Goal: Answer question/provide support: Share knowledge or assist other users

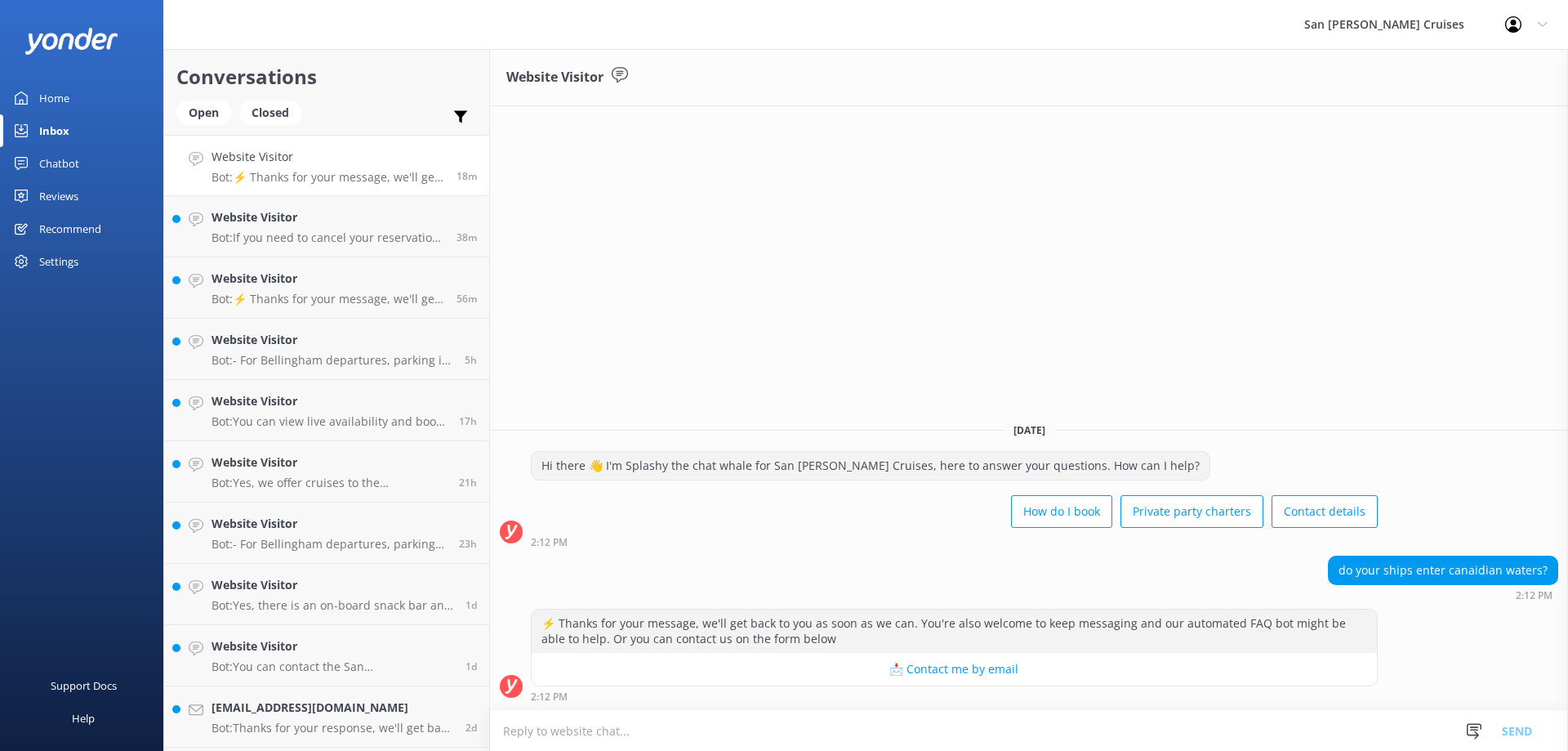
drag, startPoint x: 901, startPoint y: 725, endPoint x: 887, endPoint y: 716, distance: 16.6
click at [903, 726] on textarea at bounding box center [1029, 731] width 1079 height 40
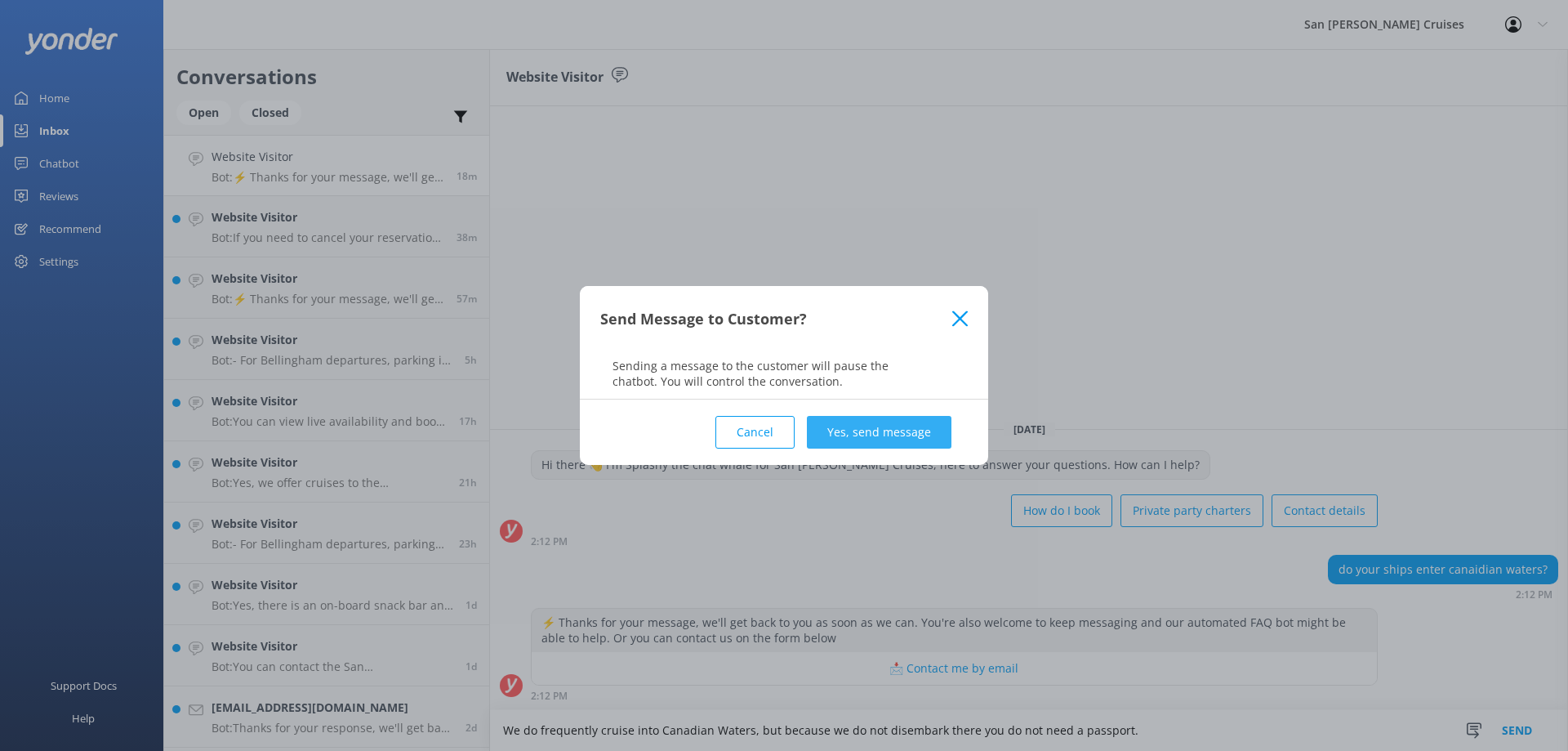
type textarea "We do frequently cruise into Canadian Waters, but because we do not disembark t…"
click at [881, 435] on button "Yes, send message" at bounding box center [879, 432] width 145 height 33
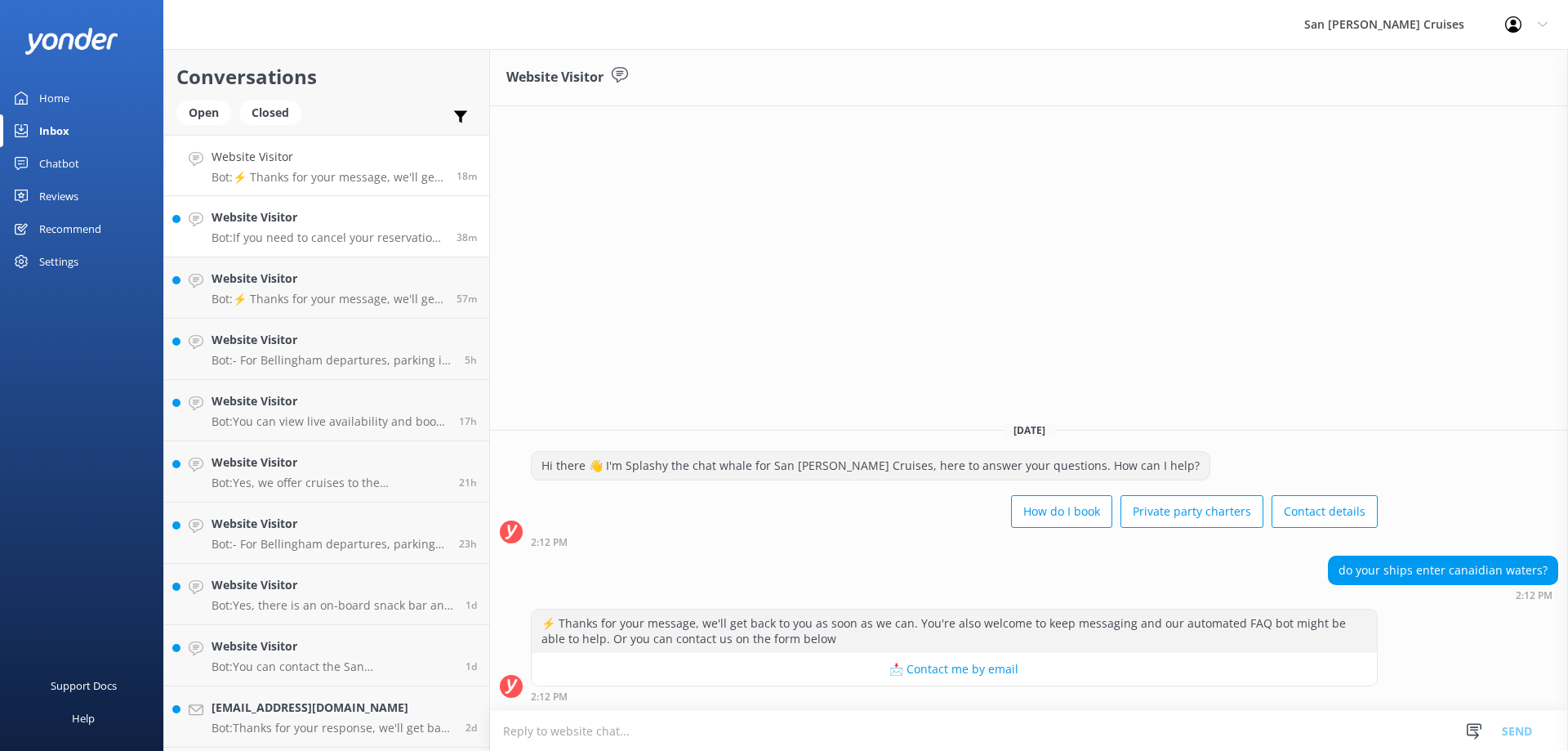
click at [335, 224] on h4 "Website Visitor" at bounding box center [328, 218] width 233 height 18
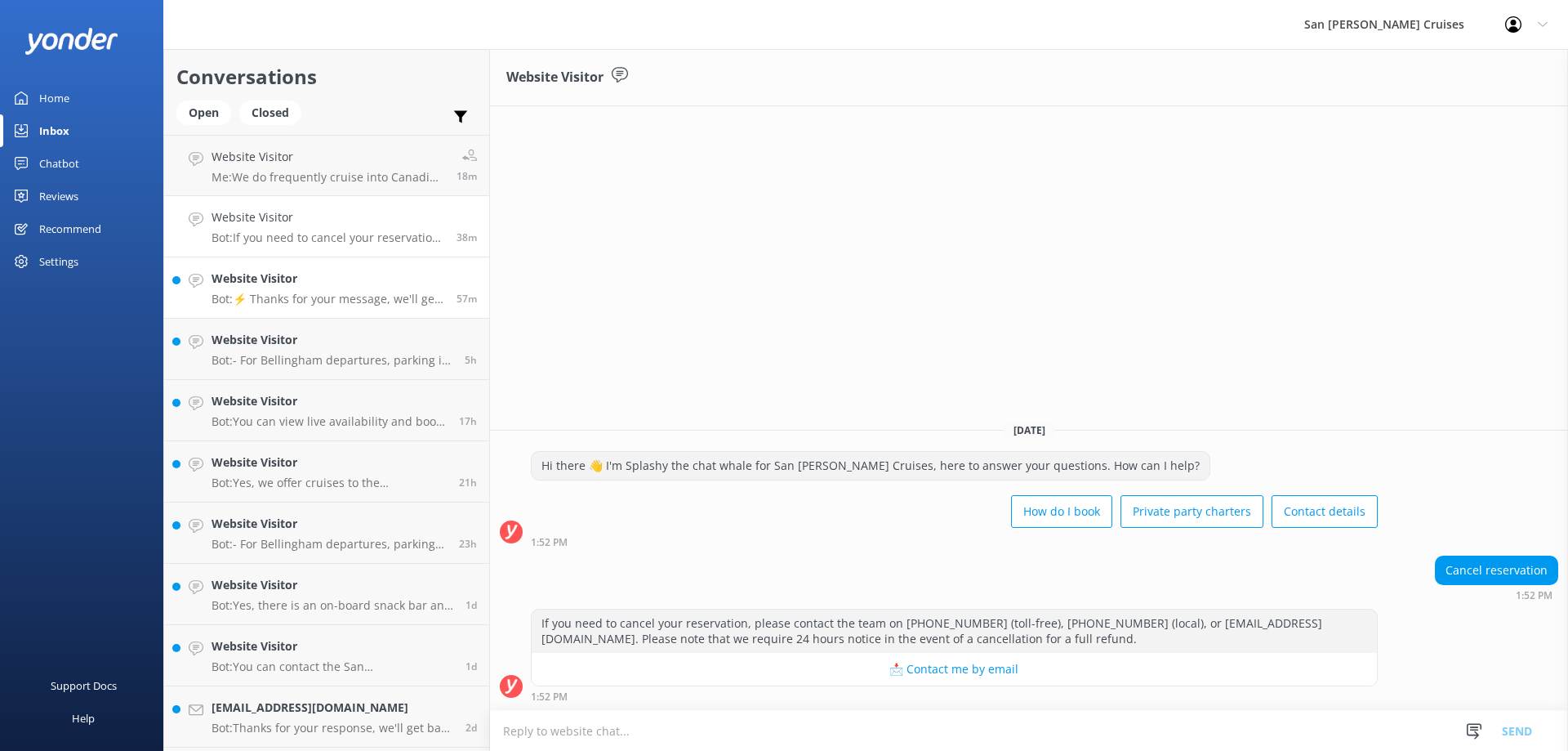
click at [380, 283] on h4 "Website Visitor" at bounding box center [328, 279] width 233 height 18
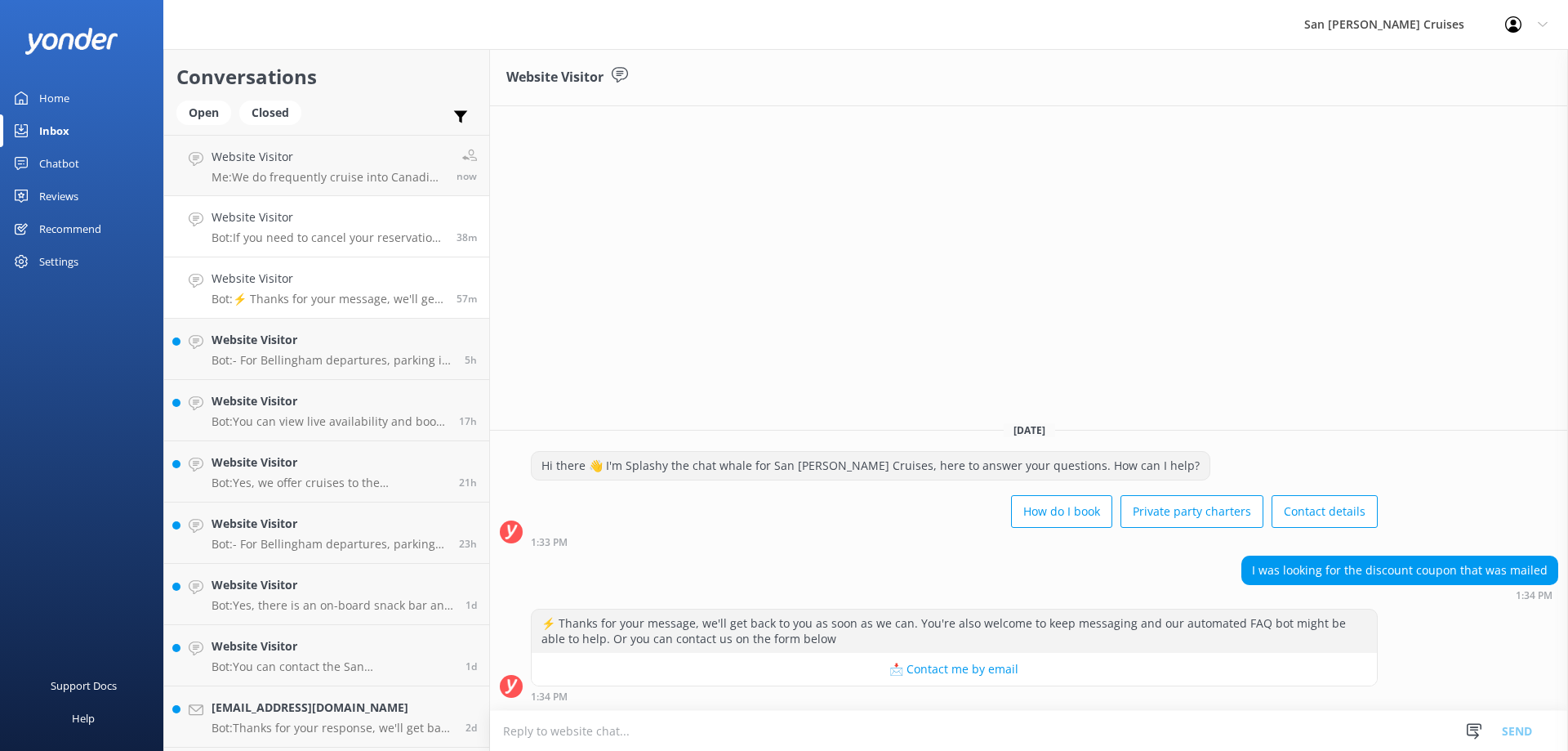
click at [352, 216] on h4 "Website Visitor" at bounding box center [328, 218] width 233 height 18
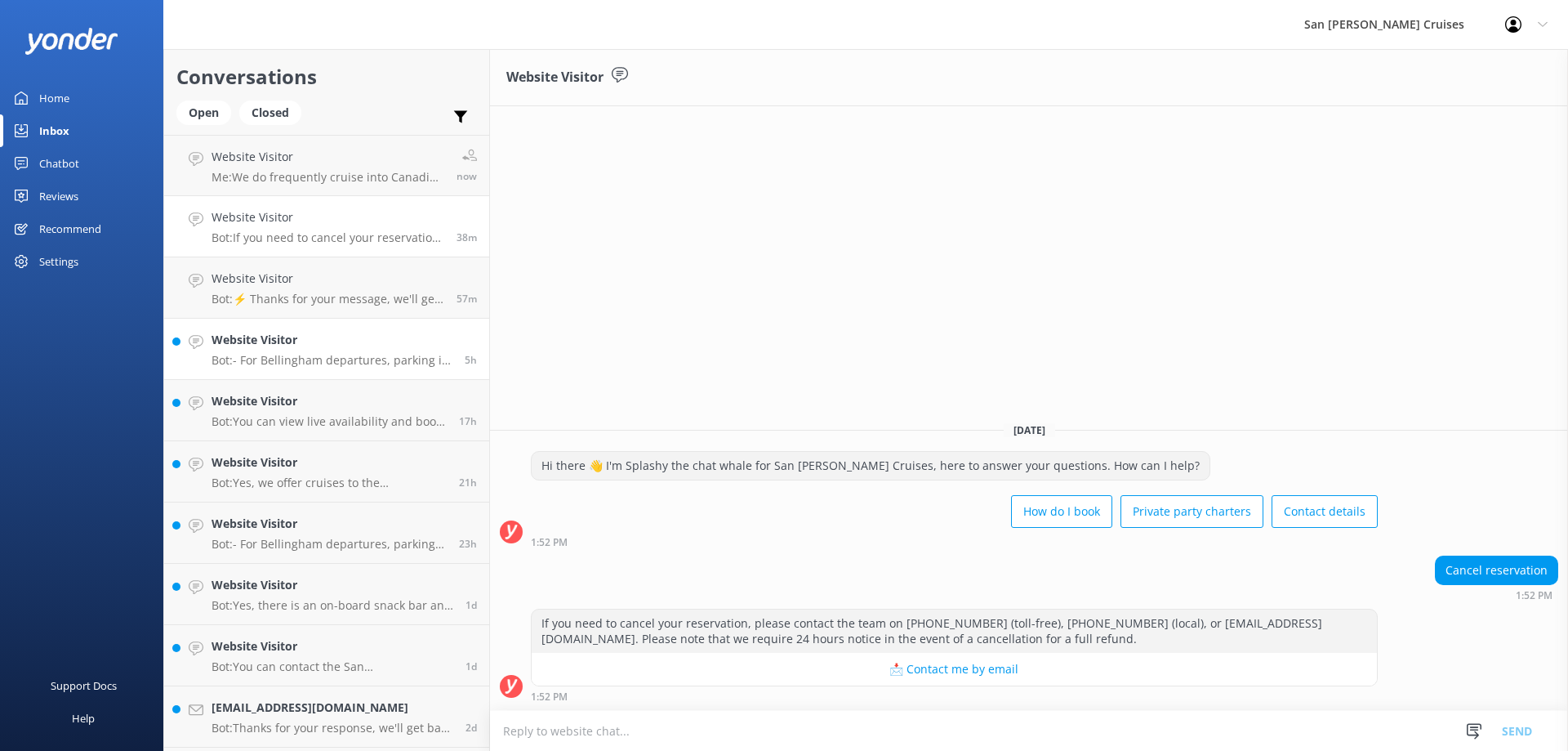
click at [327, 358] on p "Bot: - For Bellingham departures, parking is available at the [GEOGRAPHIC_DATA]…" at bounding box center [332, 359] width 241 height 15
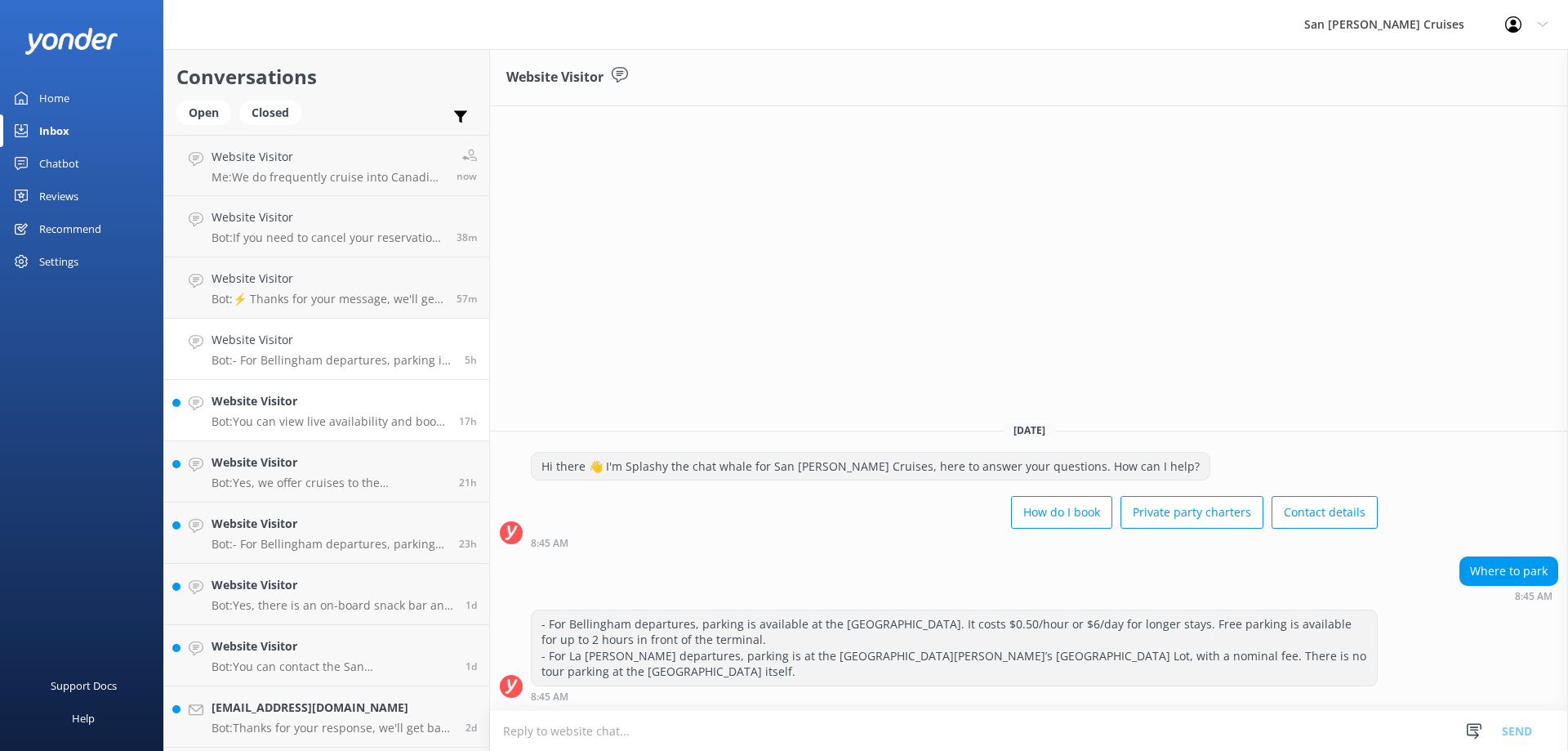
click at [332, 418] on p "Bot: You can view live availability and book your cruise online at [URL][DOMAIN…" at bounding box center [329, 422] width 235 height 15
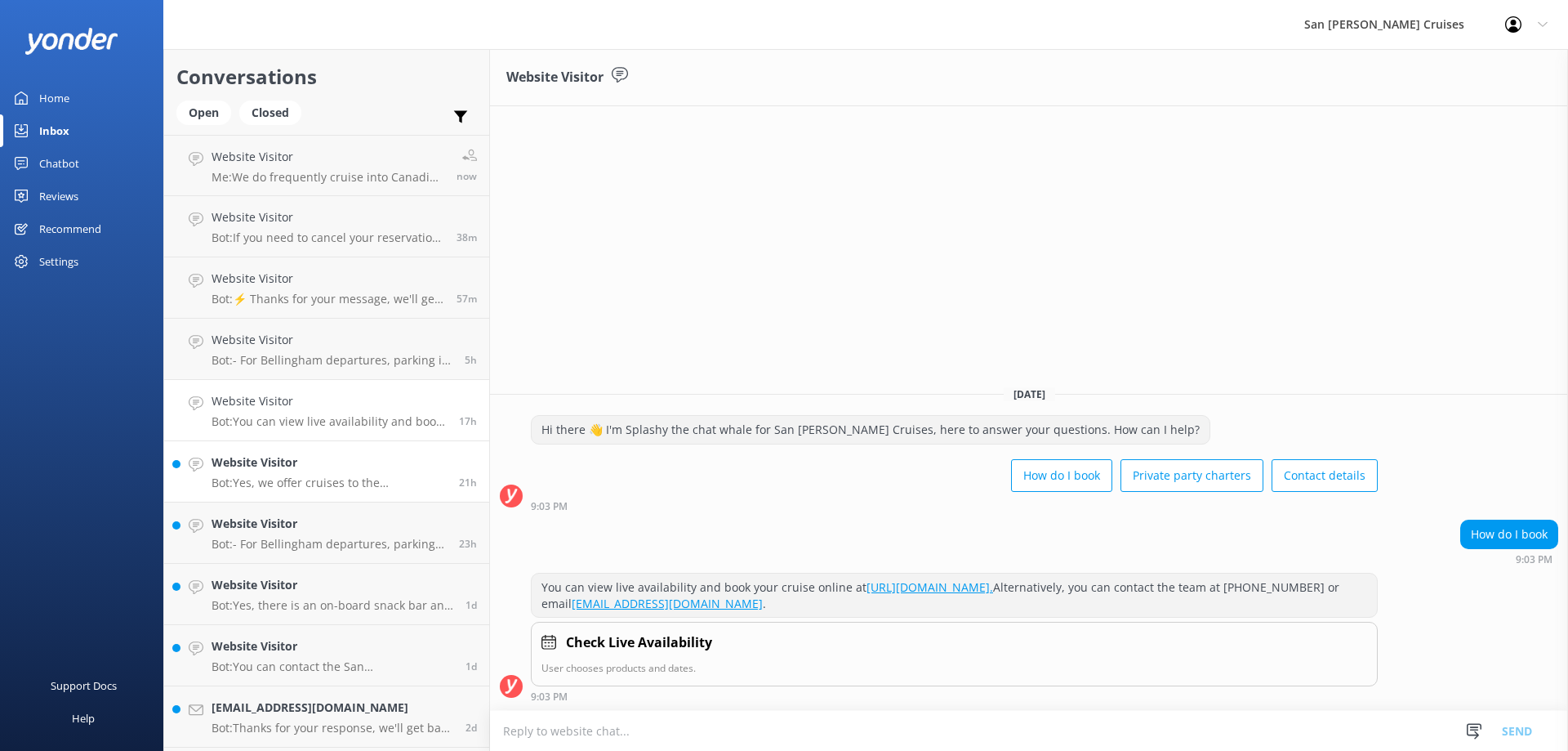
click at [344, 466] on h4 "Website Visitor" at bounding box center [329, 462] width 235 height 18
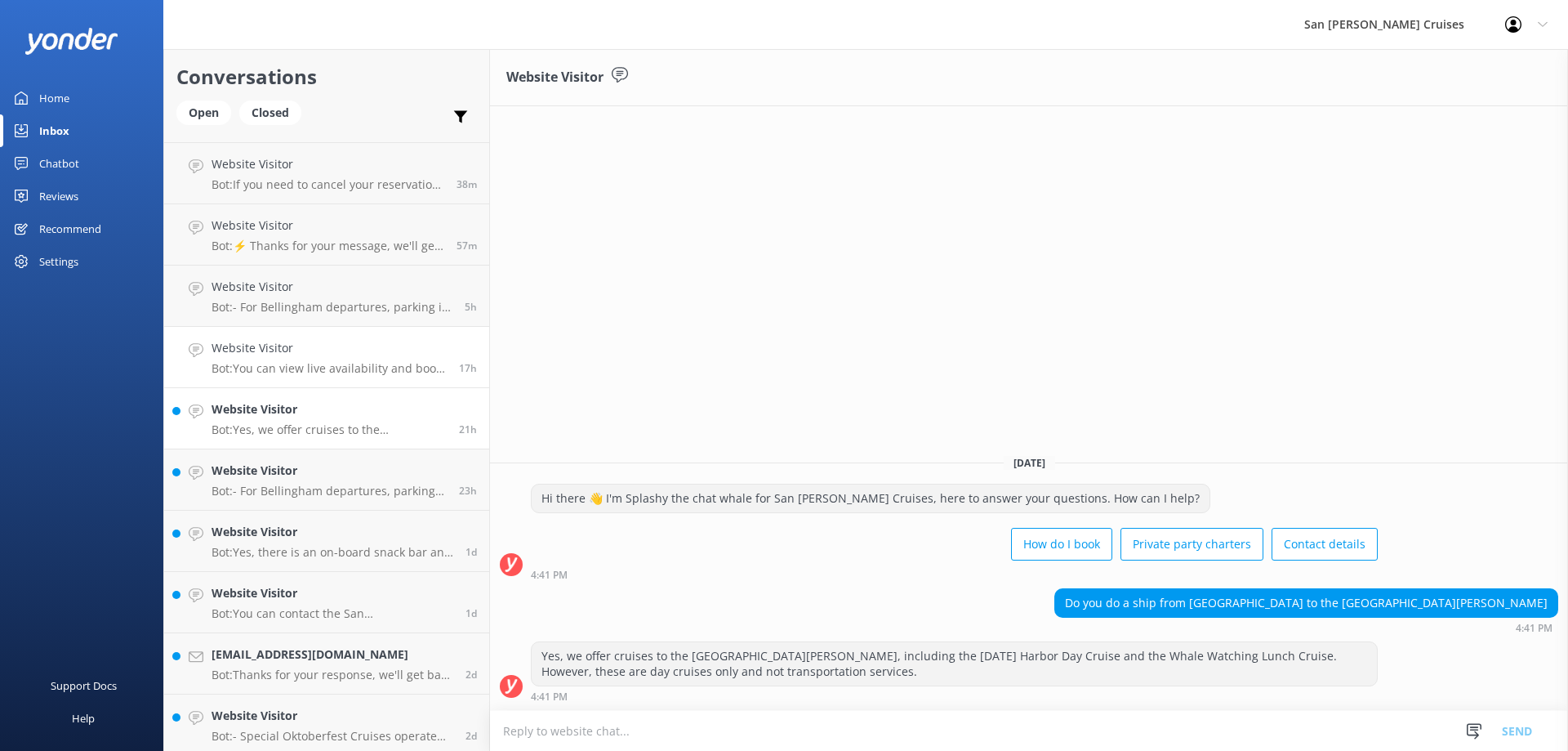
scroll to position [82, 0]
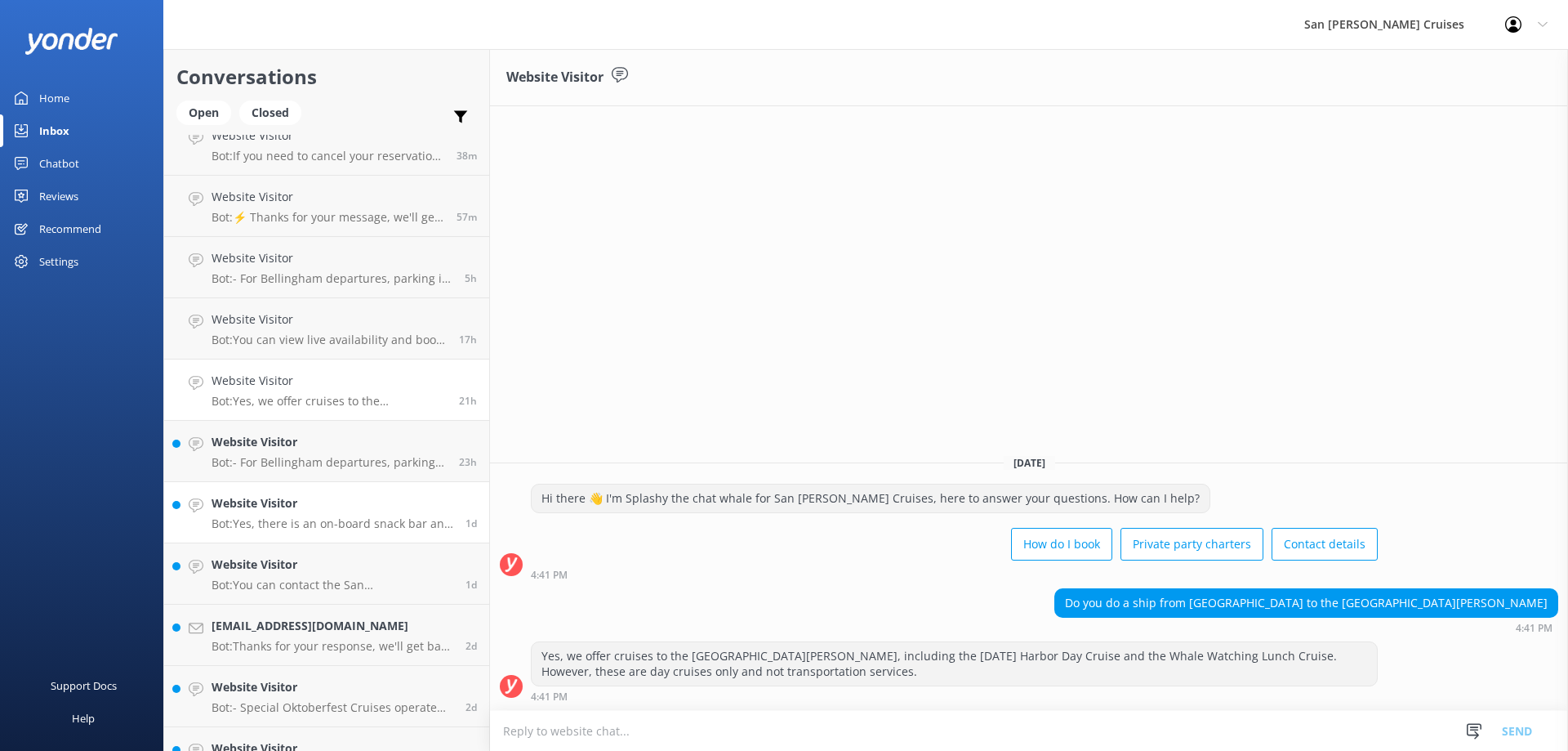
click at [320, 522] on p "Bot: Yes, there is an on-board snack bar and a full bar offering beverages on o…" at bounding box center [332, 524] width 242 height 15
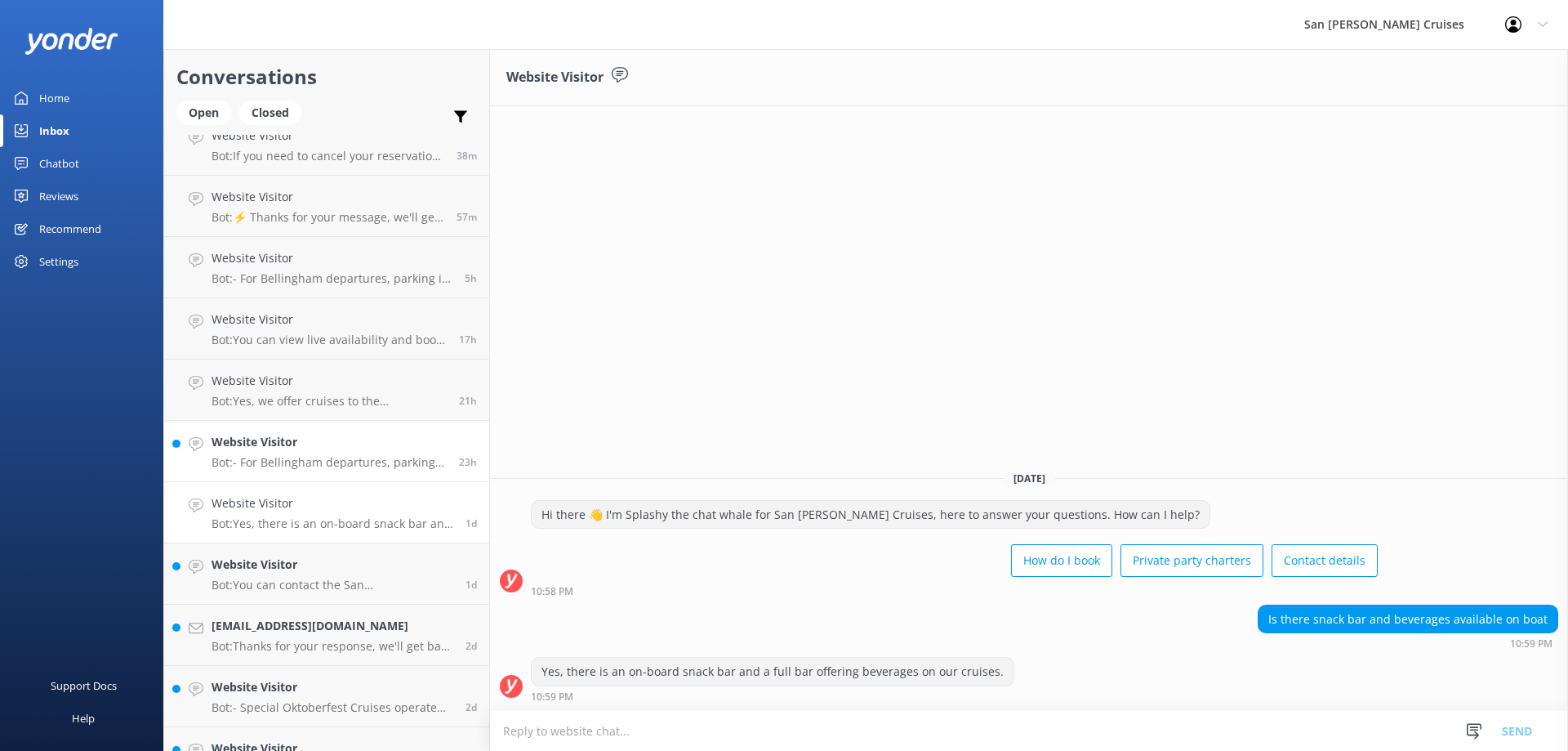
click at [336, 452] on div "Website Visitor Bot: - For Bellingham departures, parking is available at the […" at bounding box center [329, 451] width 235 height 36
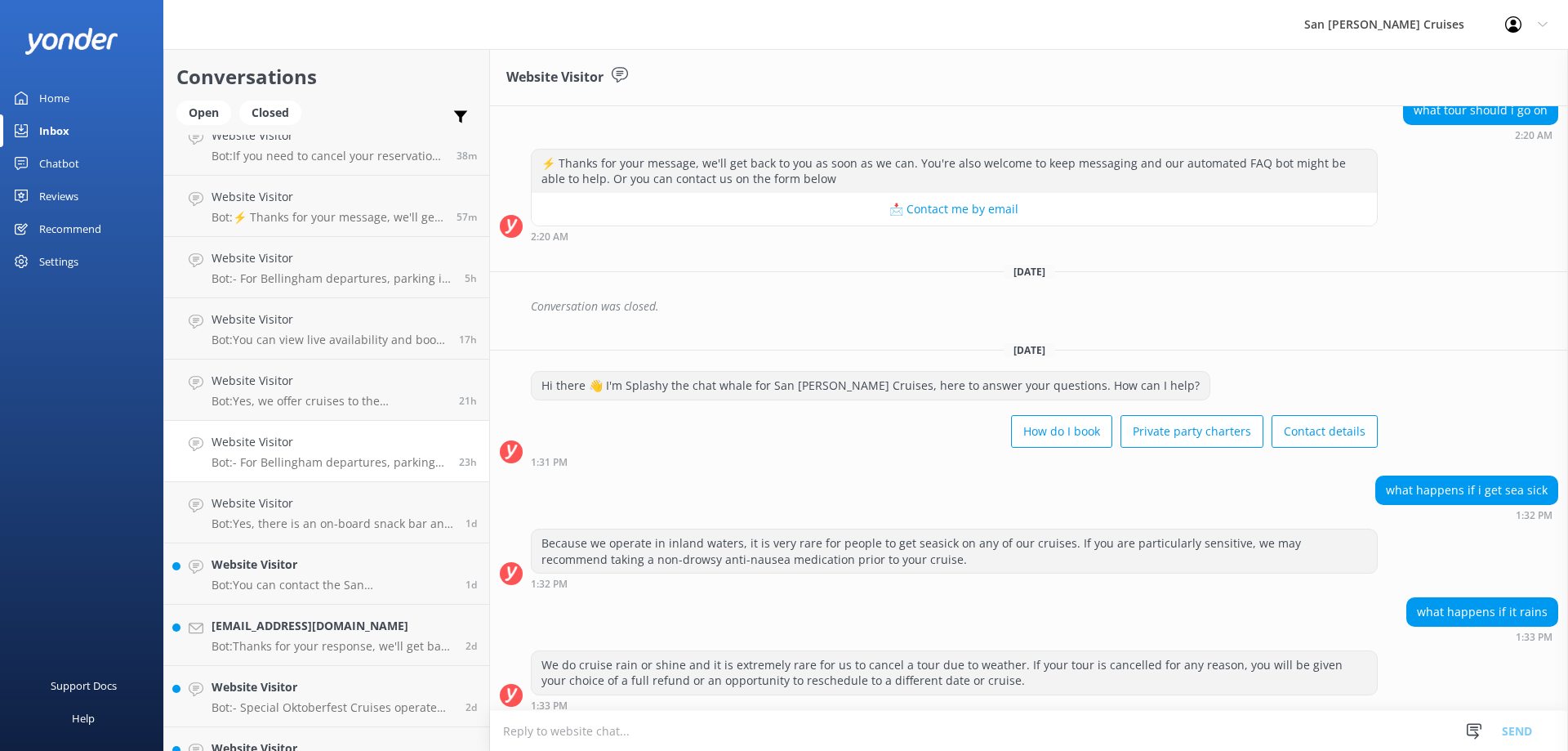
scroll to position [581, 0]
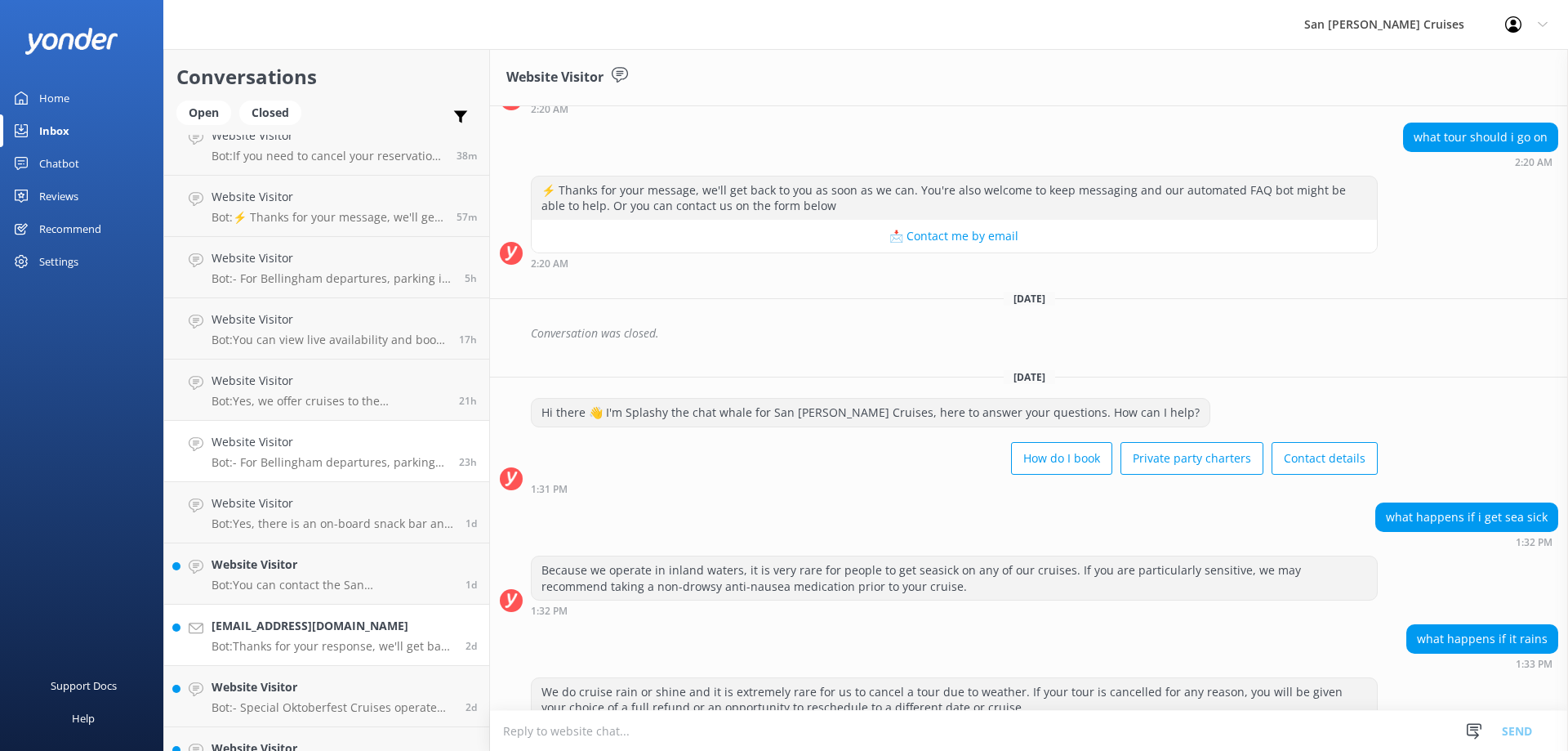
click at [327, 647] on p "Bot: Thanks for your response, we'll get back to you as soon as we can during o…" at bounding box center [332, 646] width 242 height 15
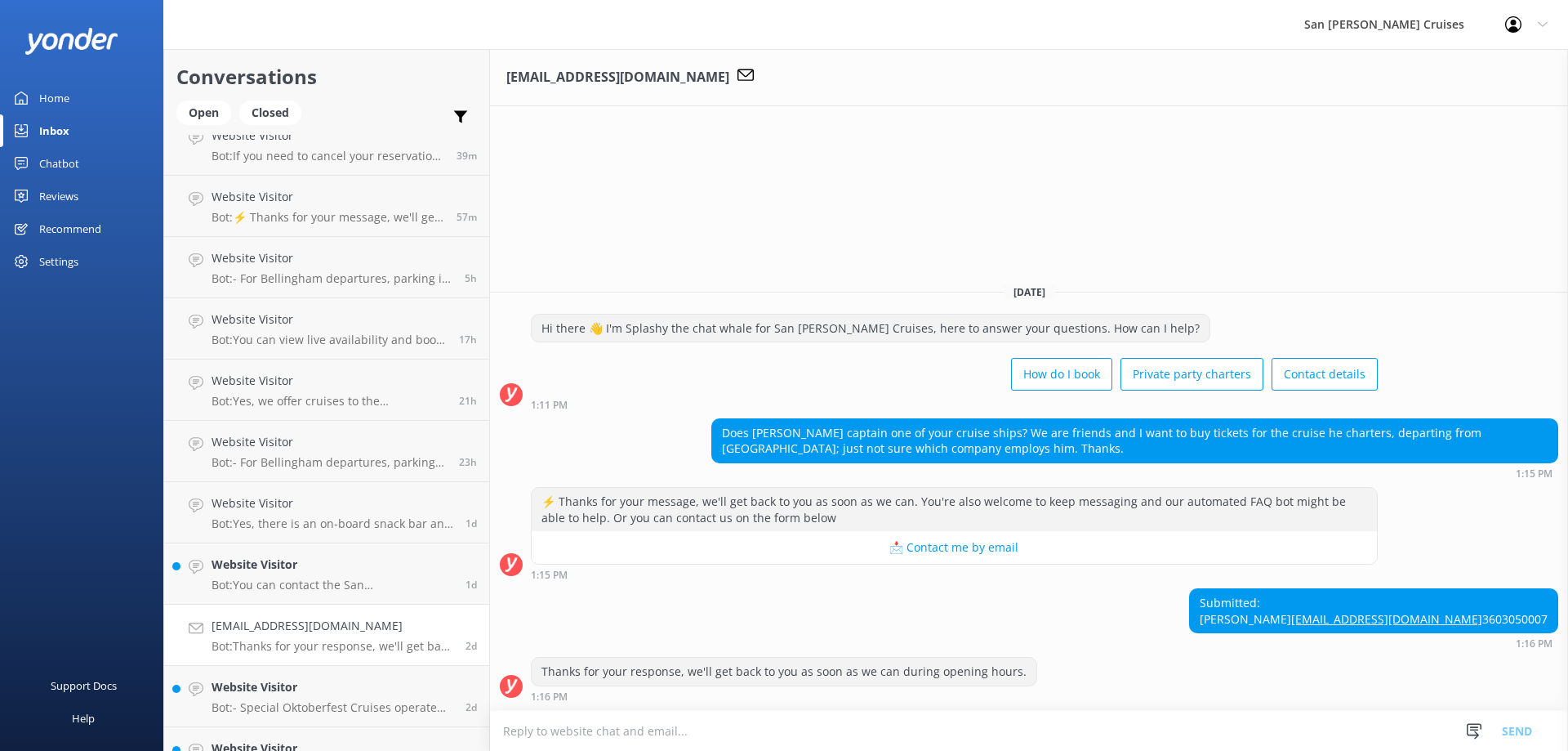
click at [1471, 611] on link "[EMAIL_ADDRESS][DOMAIN_NAME]" at bounding box center [1386, 619] width 191 height 16
click at [278, 577] on div "Website Visitor Bot: You can contact the San [PERSON_NAME] Cruises team at [PHO…" at bounding box center [332, 573] width 242 height 36
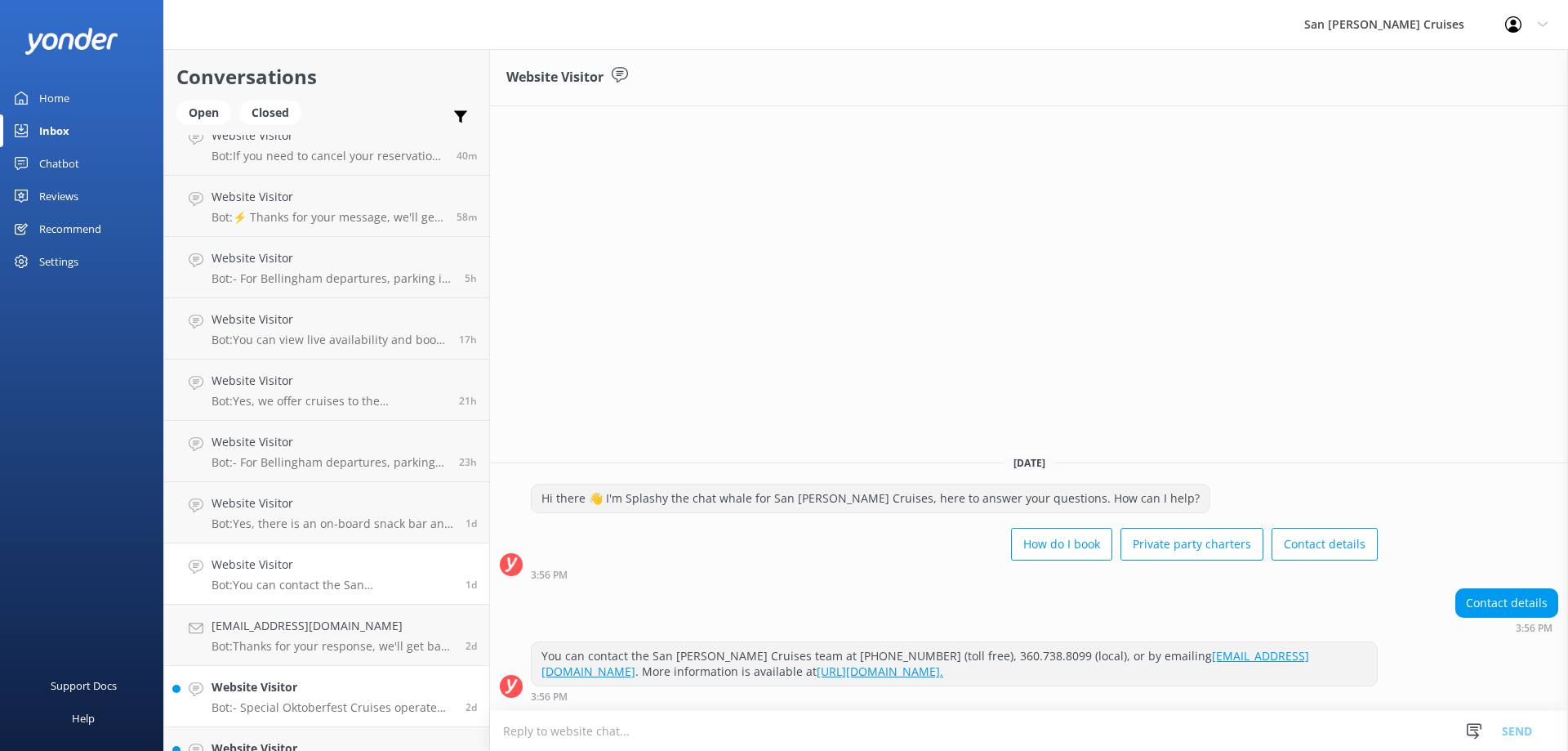
click at [322, 695] on h4 "Website Visitor" at bounding box center [332, 687] width 242 height 18
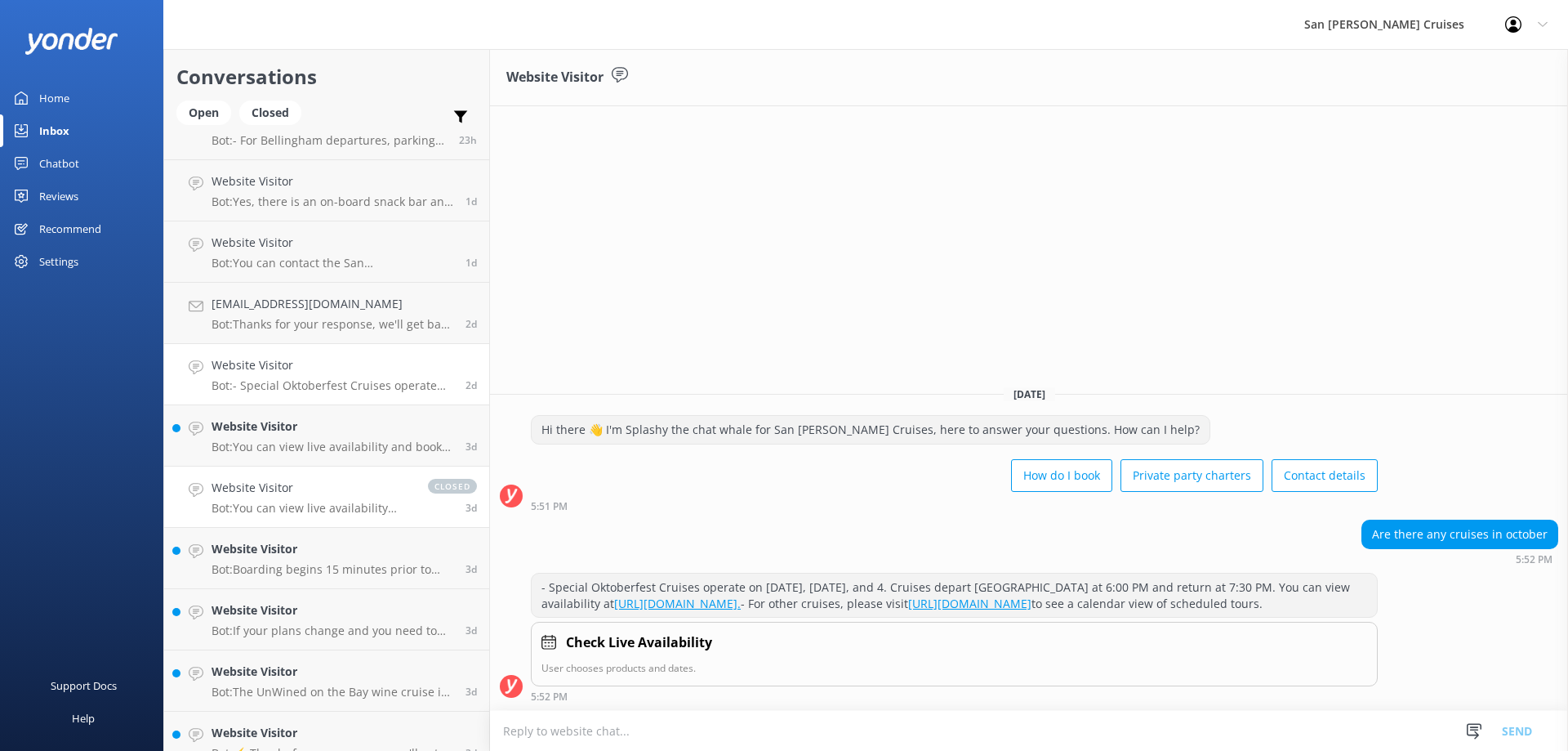
scroll to position [491, 0]
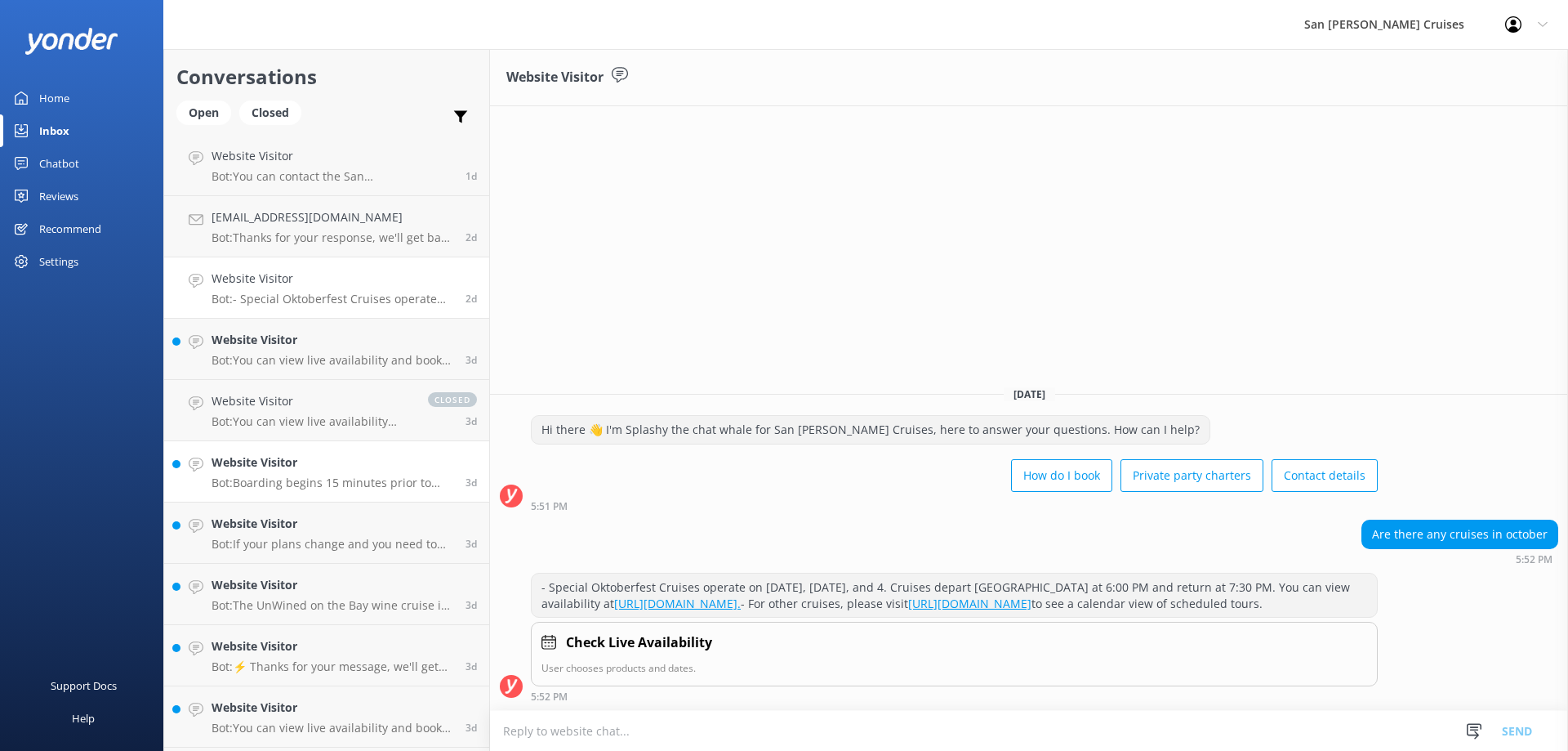
click at [320, 490] on p "Bot: Boarding begins 15 minutes prior to your cruise departure time and should …" at bounding box center [332, 483] width 242 height 15
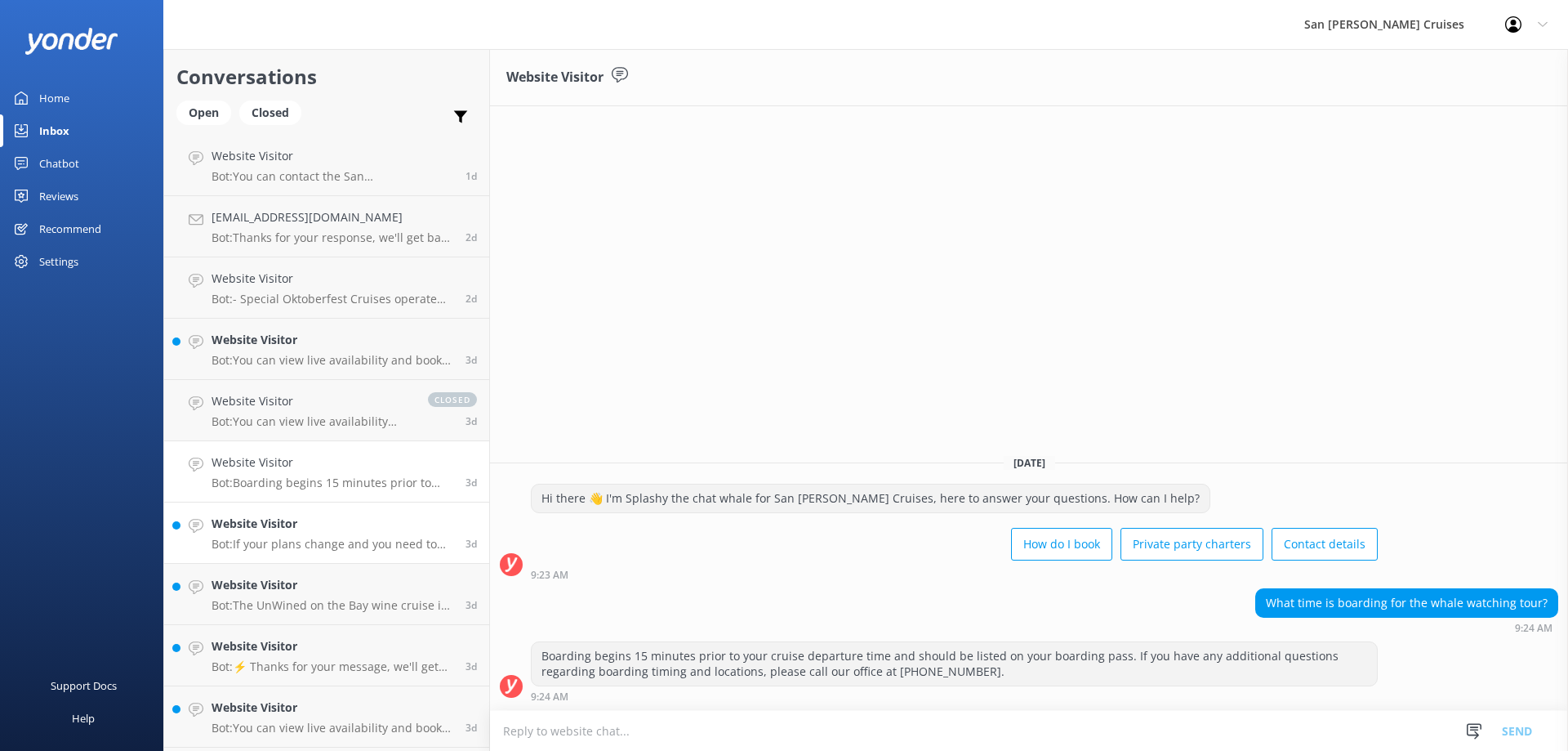
click at [337, 531] on h4 "Website Visitor" at bounding box center [332, 524] width 242 height 18
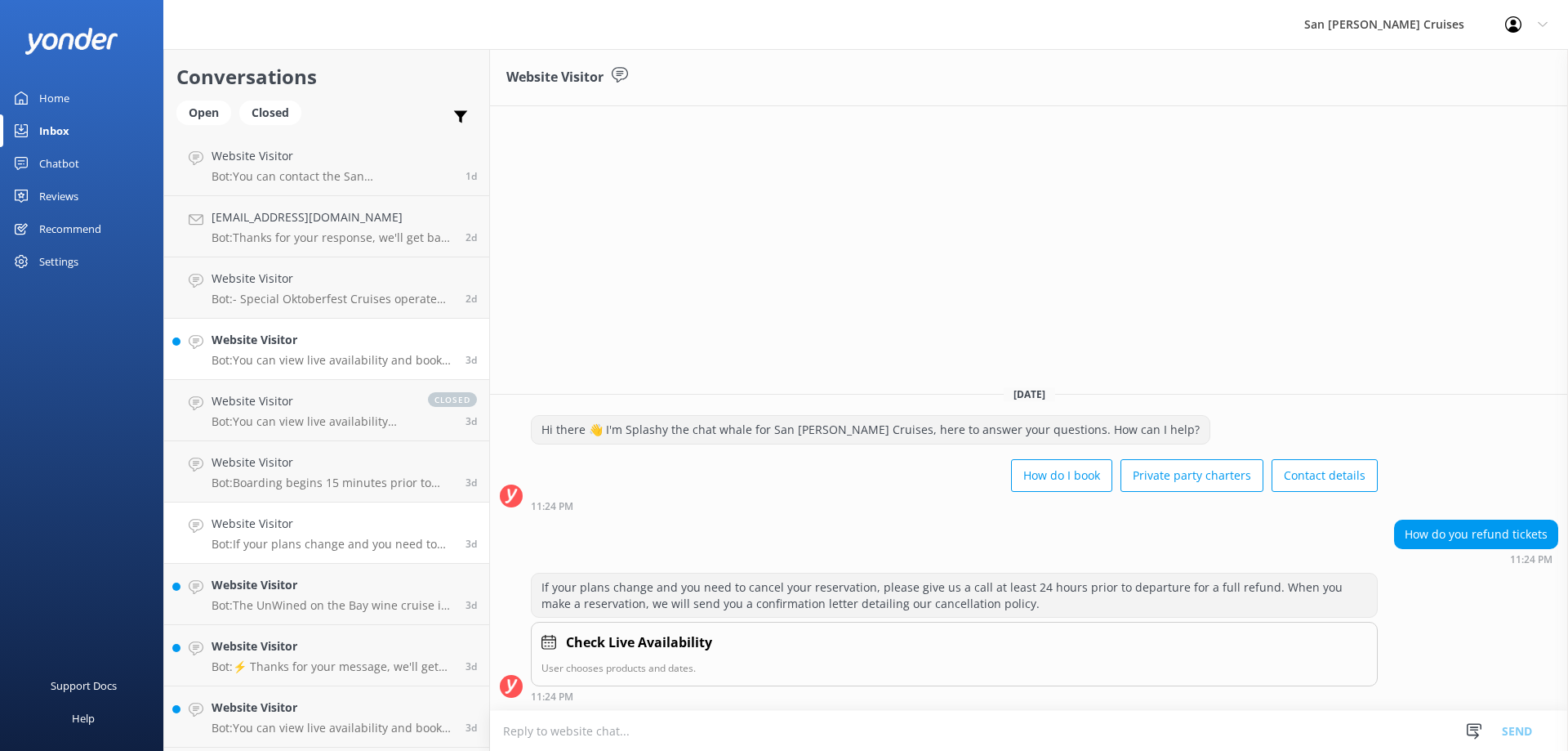
click at [289, 358] on p "Bot: You can view live availability and book the Whale Watching Lunch Cruise on…" at bounding box center [332, 359] width 242 height 15
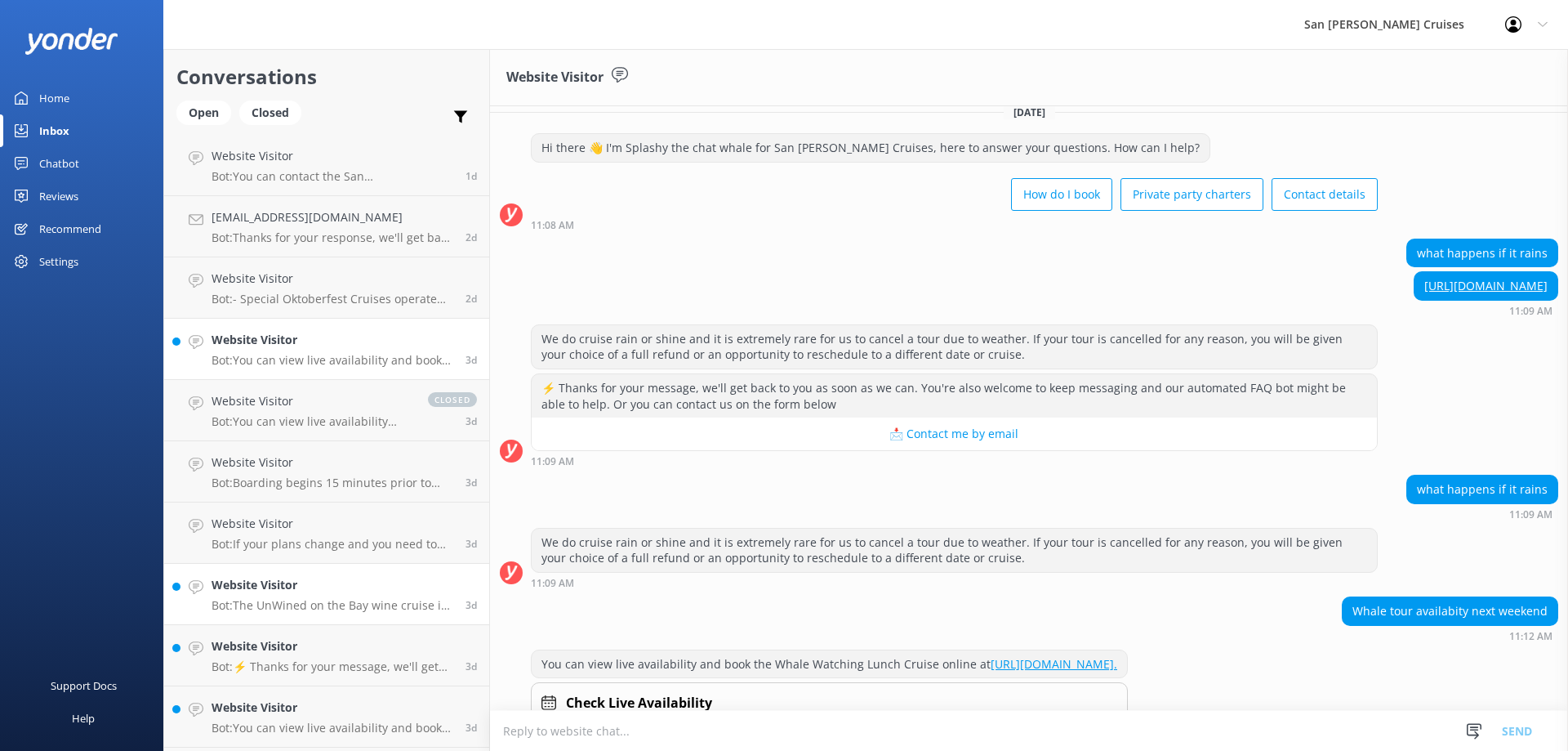
scroll to position [76, 0]
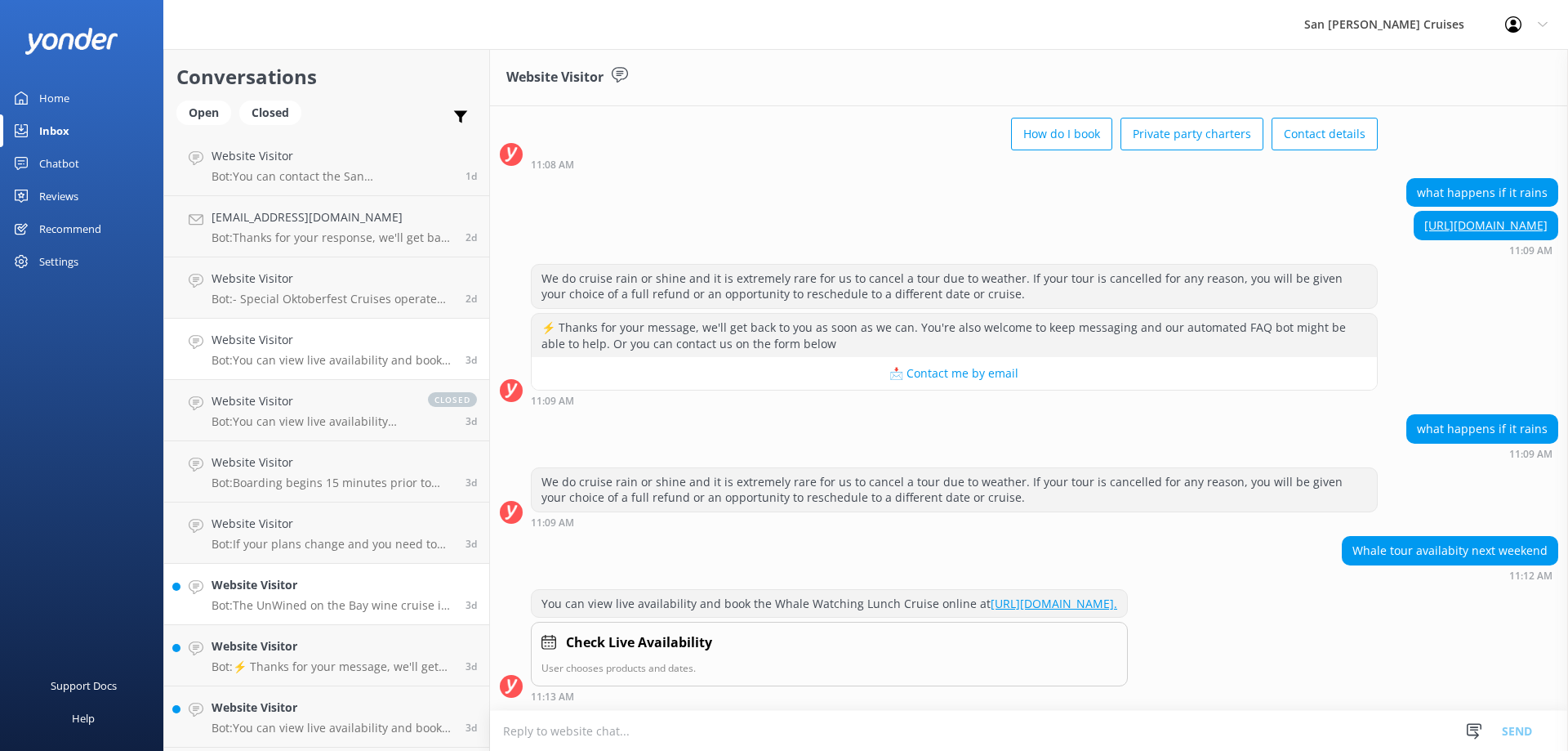
click at [317, 615] on link "Website Visitor Bot: The UnWined on the Bay wine cruise is 1.5 hours long. 3d" at bounding box center [326, 595] width 325 height 61
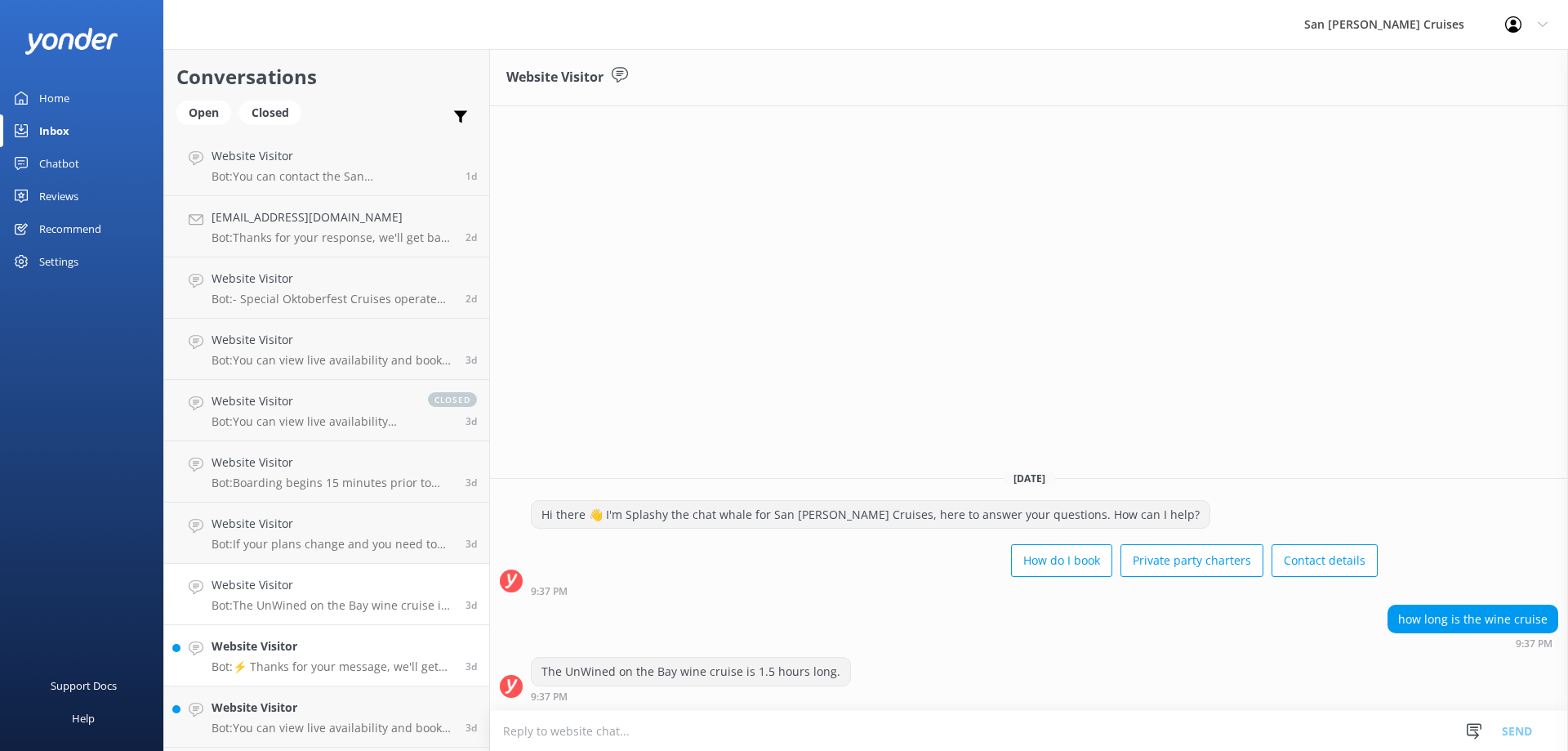
click at [342, 663] on p "Bot: ⚡ Thanks for your message, we'll get back to you as soon as we can. You're…" at bounding box center [332, 666] width 242 height 15
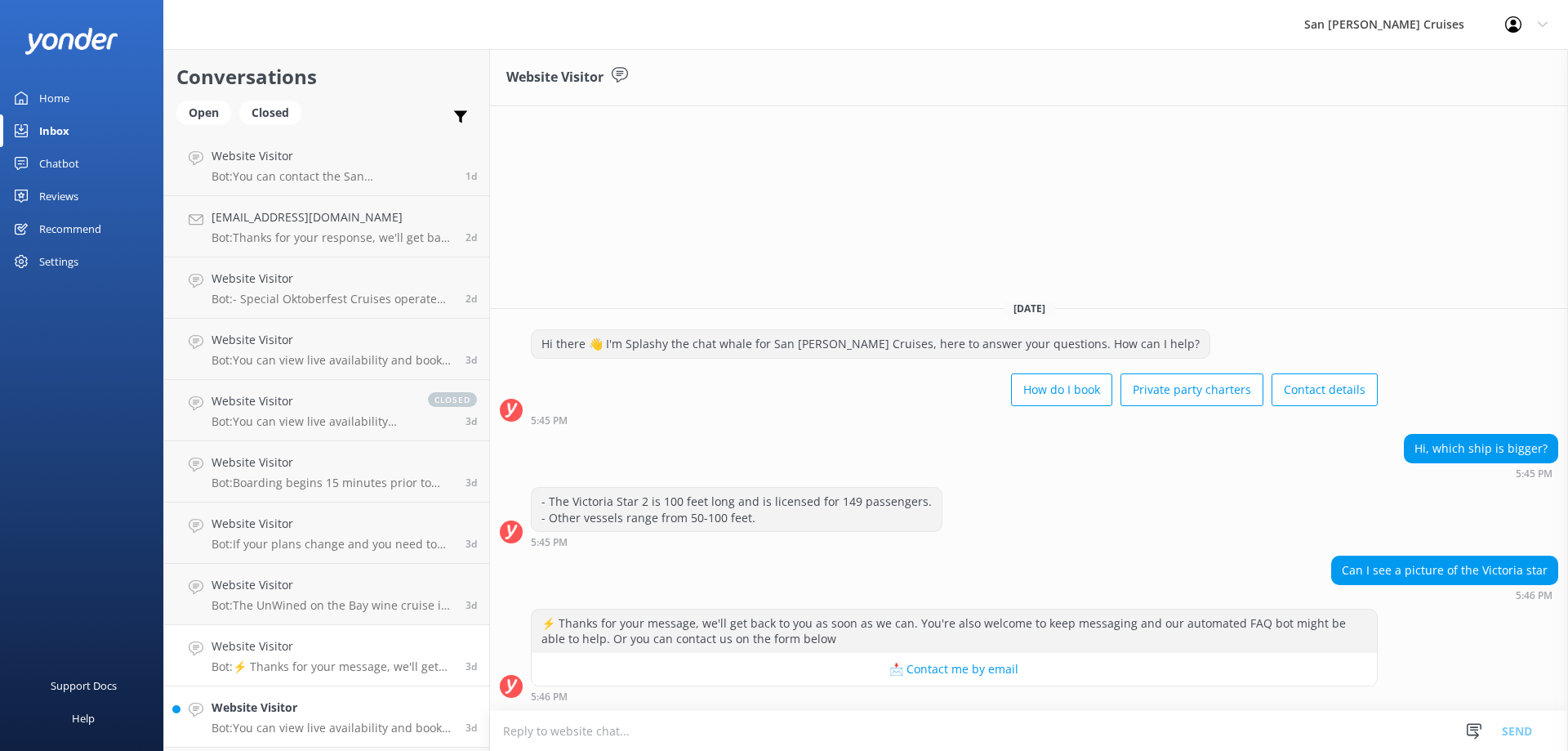
click at [346, 710] on h4 "Website Visitor" at bounding box center [332, 707] width 242 height 18
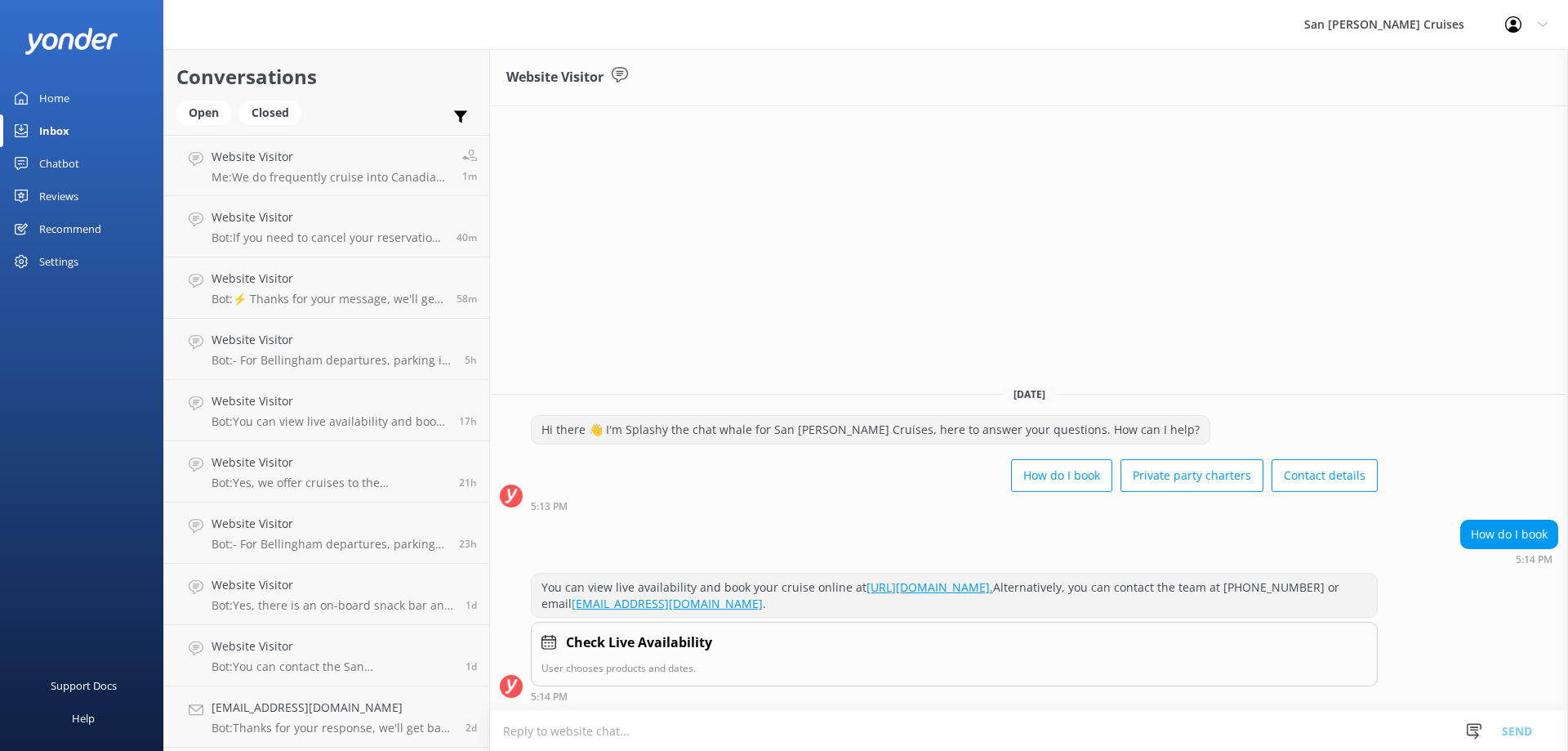
drag, startPoint x: 57, startPoint y: 91, endPoint x: 66, endPoint y: 98, distance: 11.4
click at [59, 92] on div "Home" at bounding box center [53, 98] width 30 height 33
